Goal: Transaction & Acquisition: Subscribe to service/newsletter

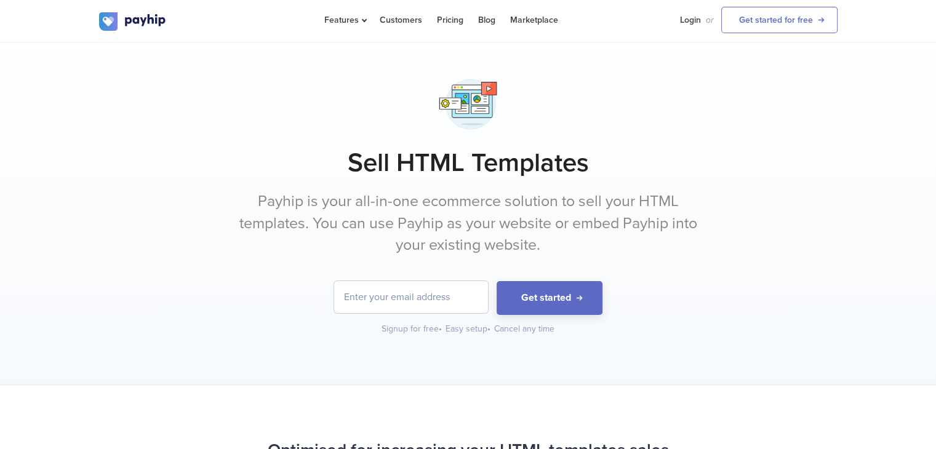
click at [437, 295] on input "email" at bounding box center [411, 297] width 154 height 32
type input "[EMAIL_ADDRESS][DOMAIN_NAME]"
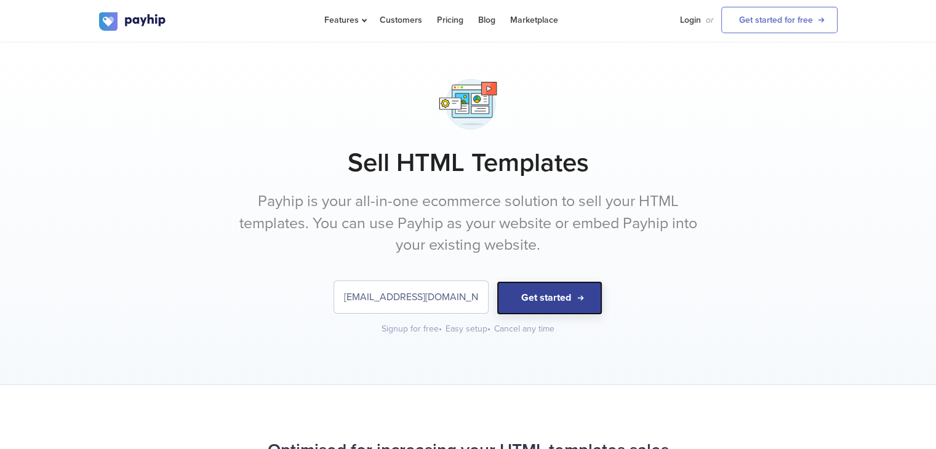
click at [563, 294] on button "Get started" at bounding box center [550, 298] width 106 height 34
